Goal: Find contact information: Find contact information

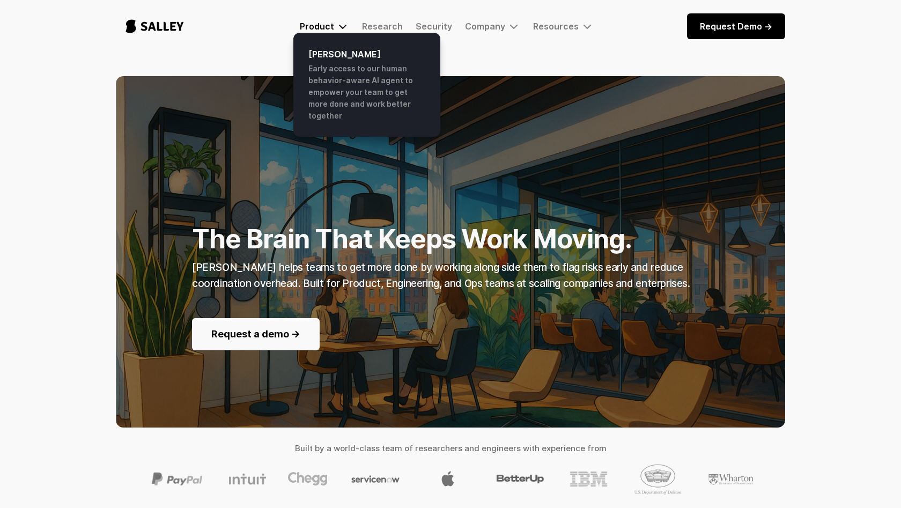
click at [346, 24] on img at bounding box center [342, 26] width 13 height 13
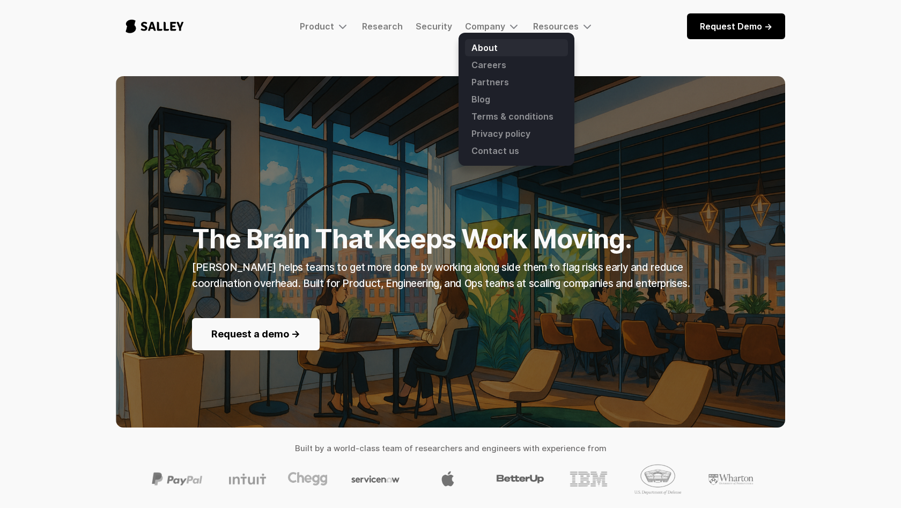
click at [503, 47] on link "About" at bounding box center [516, 47] width 103 height 17
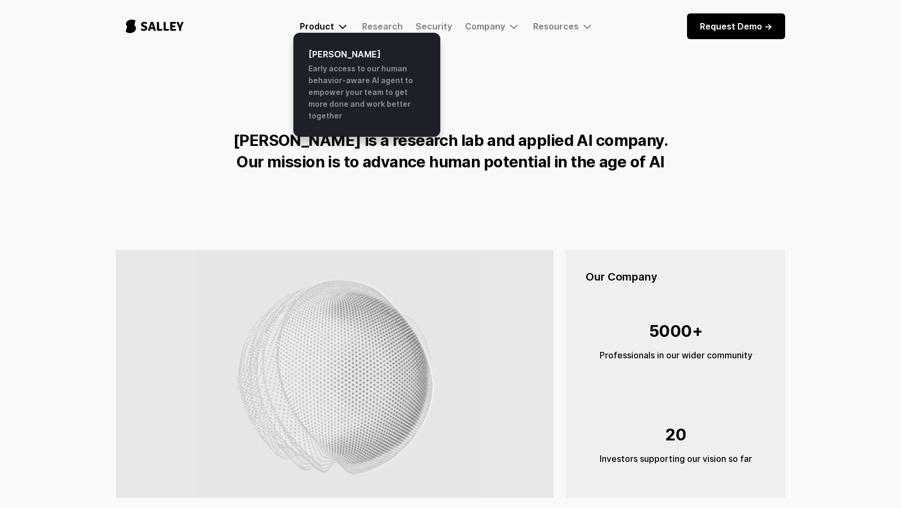
click at [342, 27] on img at bounding box center [342, 26] width 13 height 13
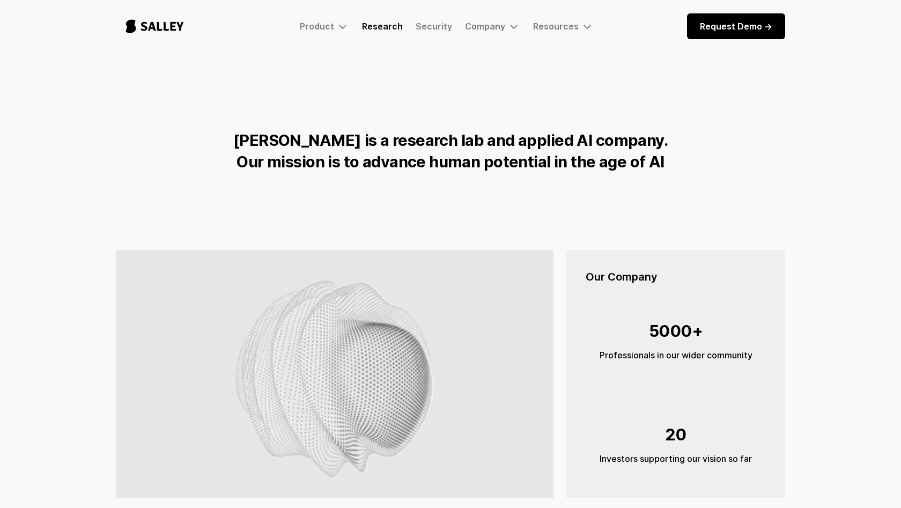
click at [391, 27] on link "Research" at bounding box center [382, 26] width 41 height 11
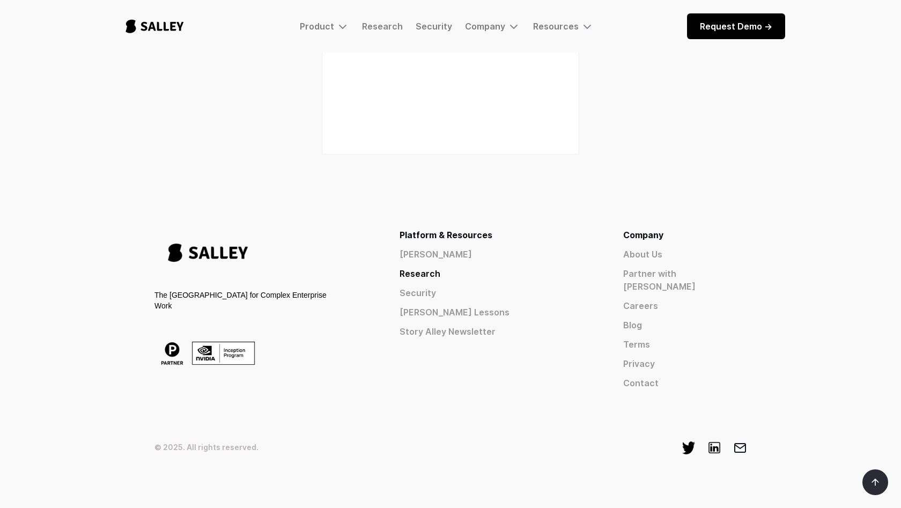
scroll to position [1231, 0]
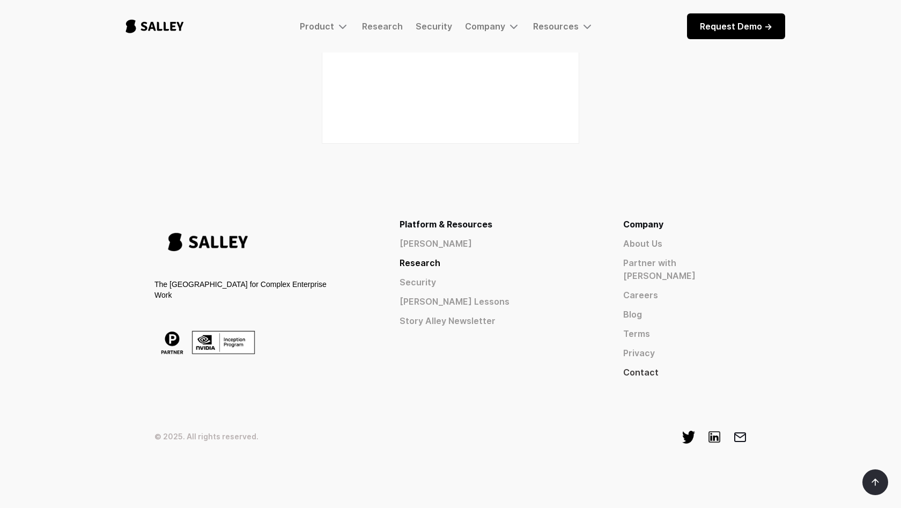
click at [689, 366] on link "Contact" at bounding box center [685, 372] width 123 height 13
